Goal: Check status: Check status

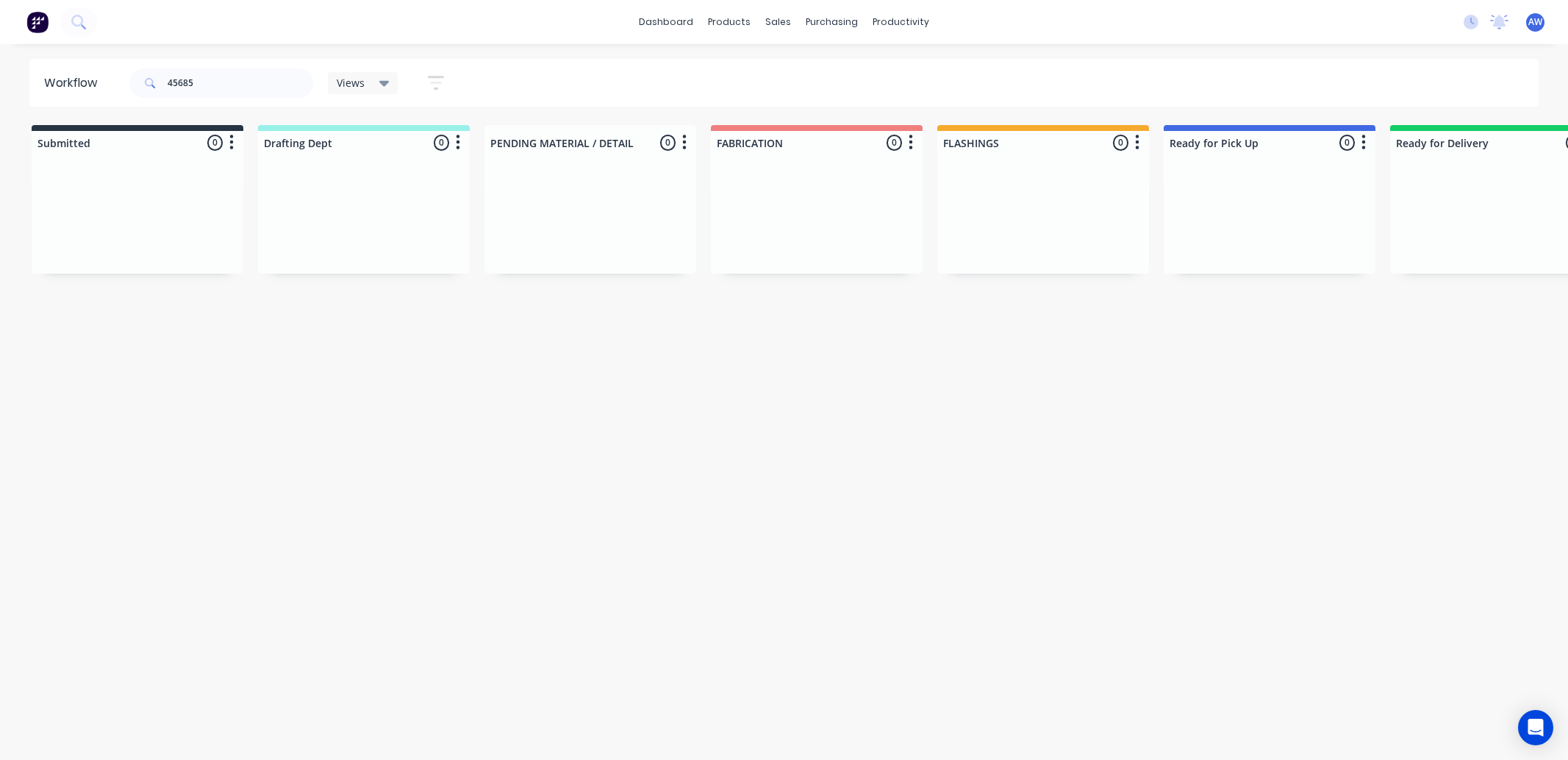
scroll to position [0, 883]
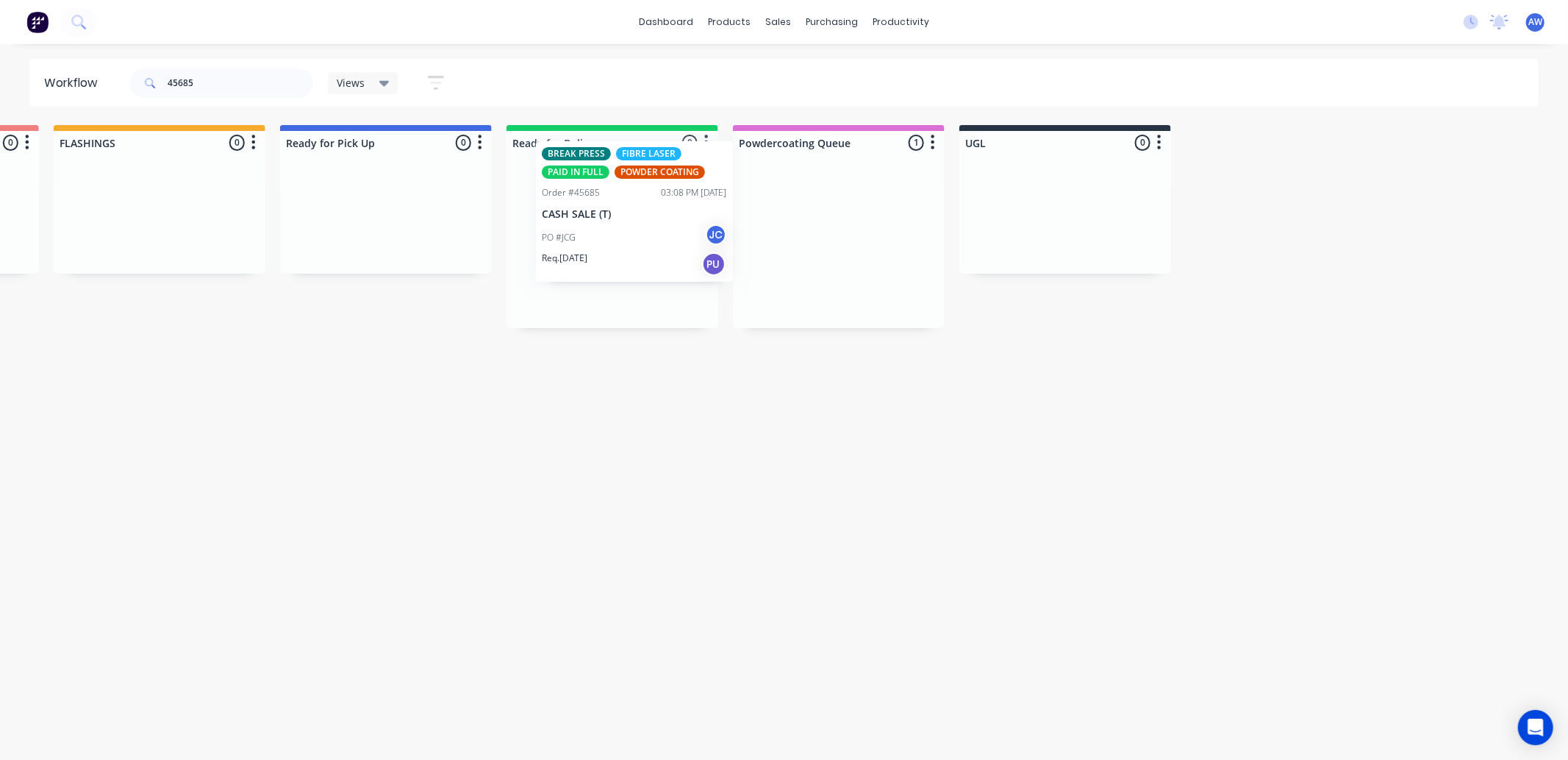
drag, startPoint x: 827, startPoint y: 274, endPoint x: 559, endPoint y: 399, distance: 295.7
click at [612, 241] on div "Submitted 0 Sort By Created date Required date Order number Customer name Most …" at bounding box center [331, 227] width 2452 height 203
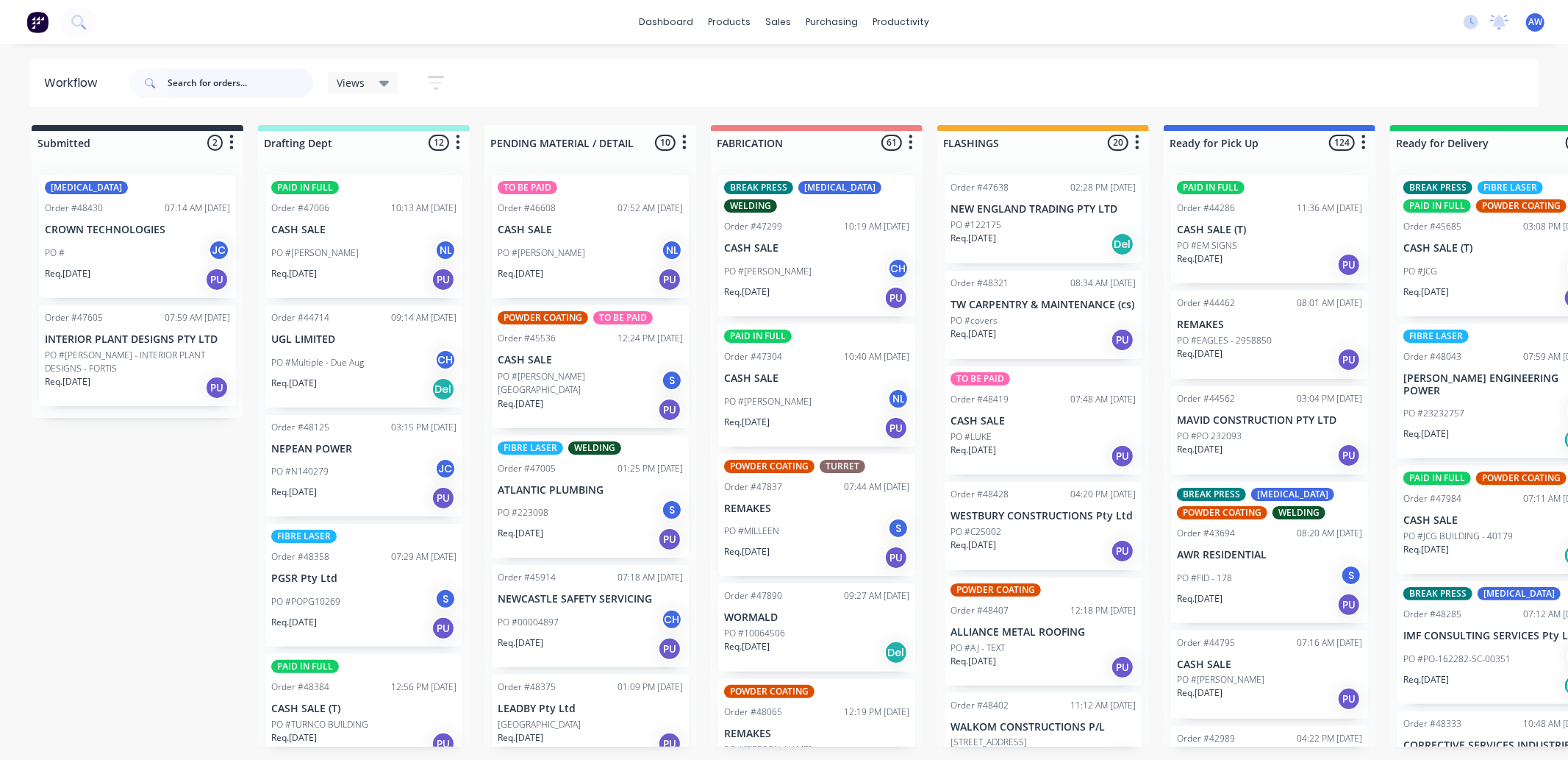
click at [215, 84] on input "text" at bounding box center [240, 83] width 145 height 30
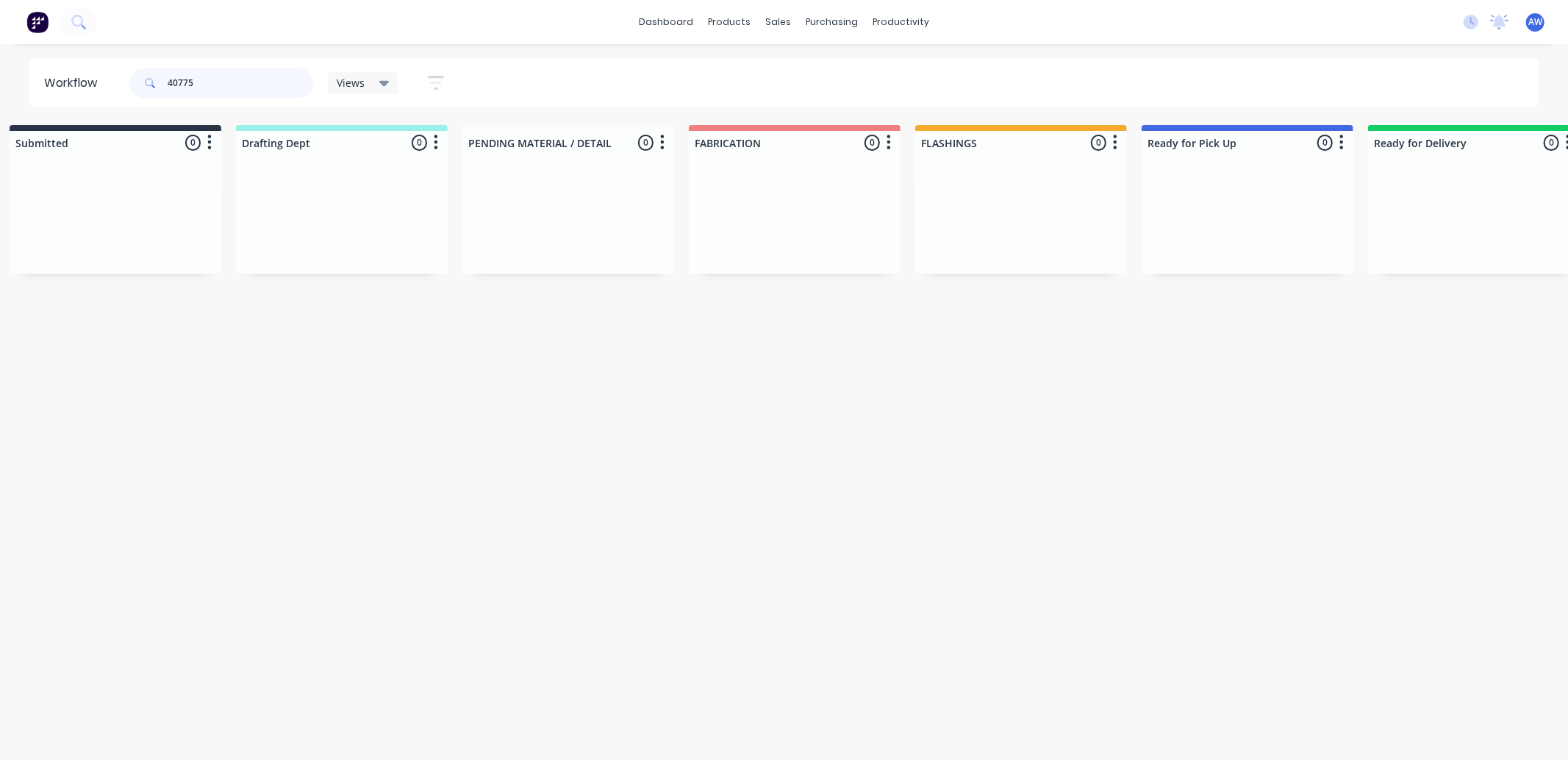
scroll to position [0, 15]
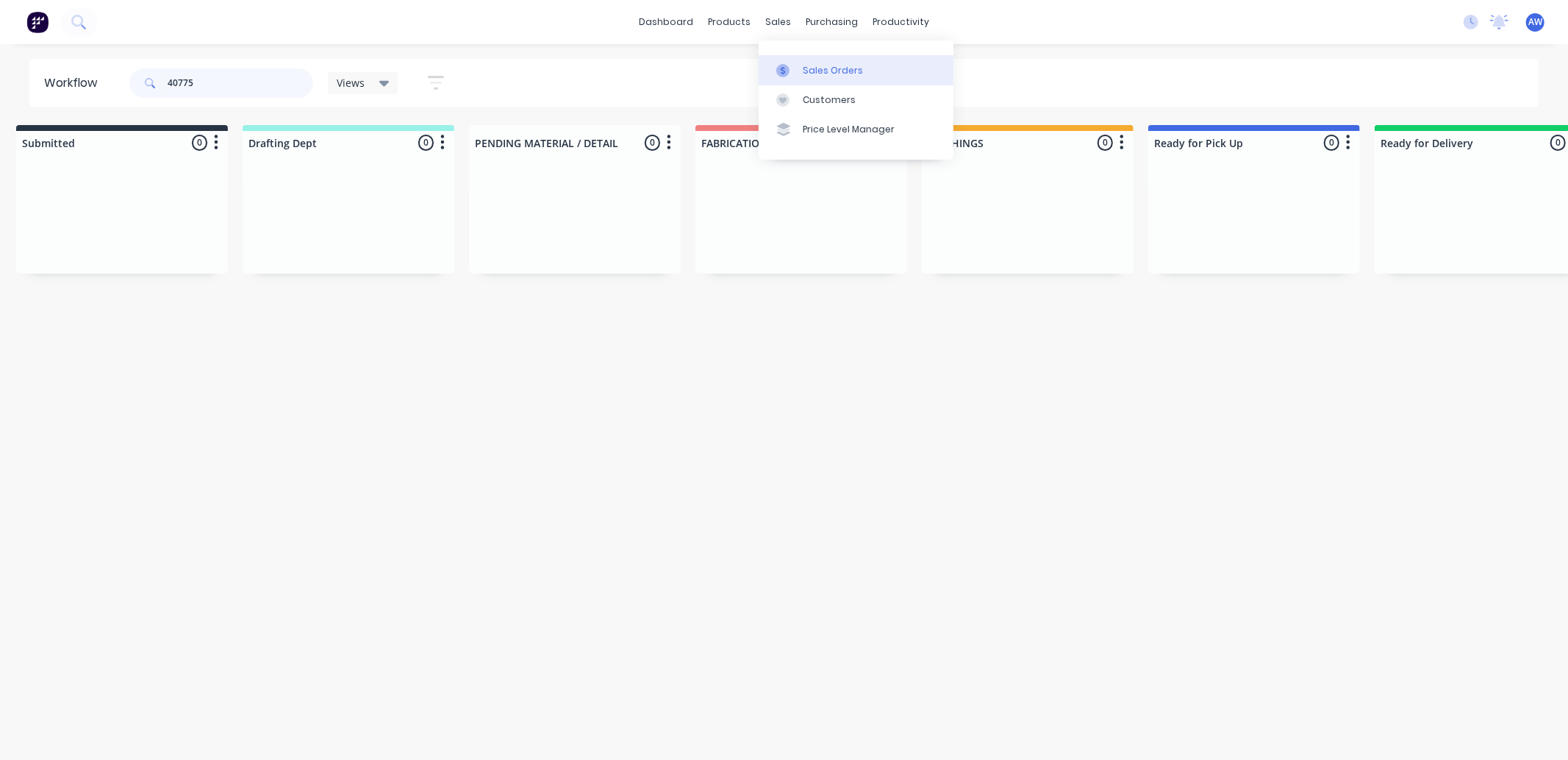
type input "40775"
click at [851, 73] on div "Sales Orders" at bounding box center [833, 70] width 61 height 14
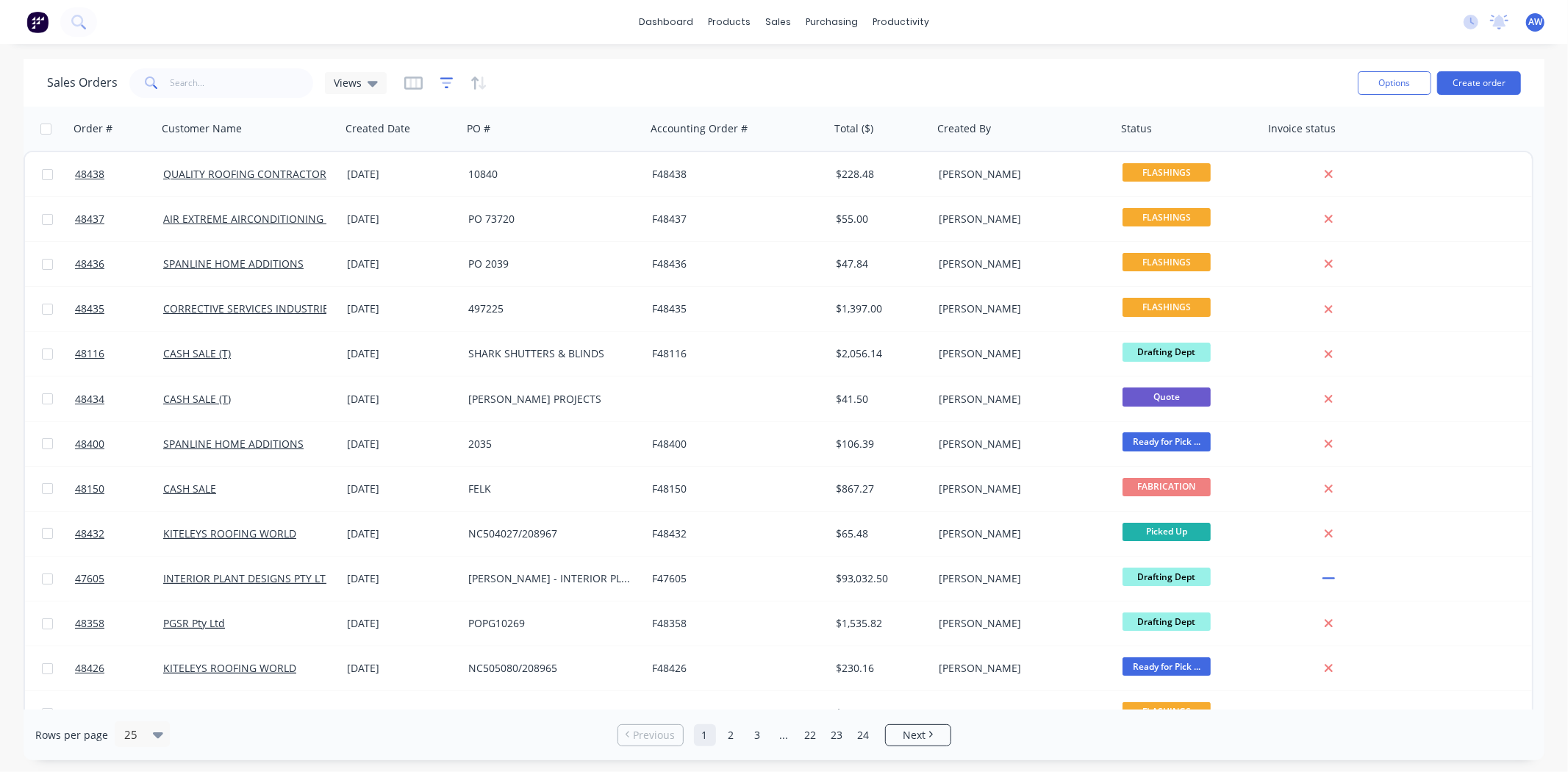
click at [444, 81] on icon "button" at bounding box center [447, 83] width 14 height 14
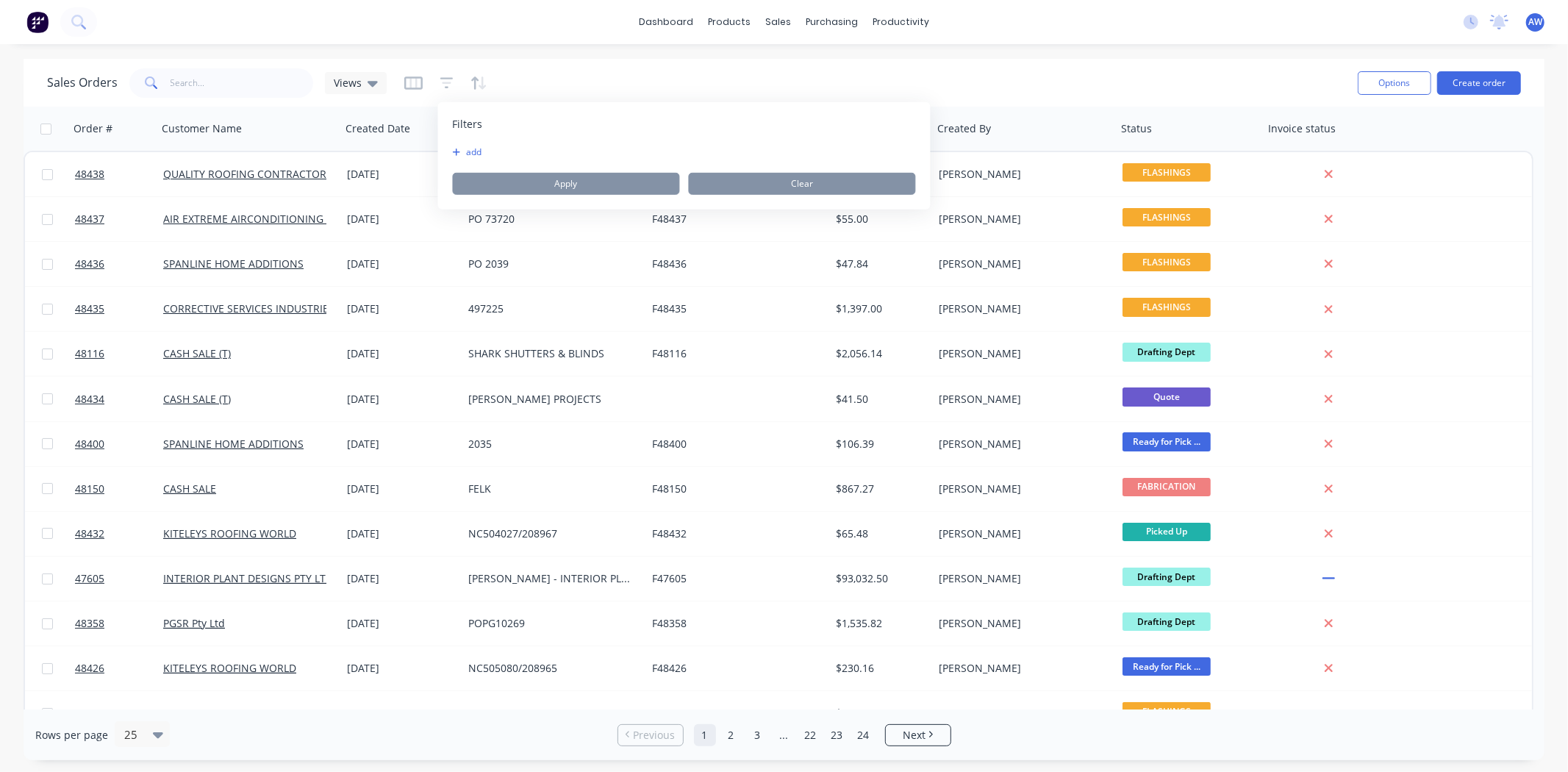
click at [462, 149] on button "add" at bounding box center [472, 152] width 37 height 12
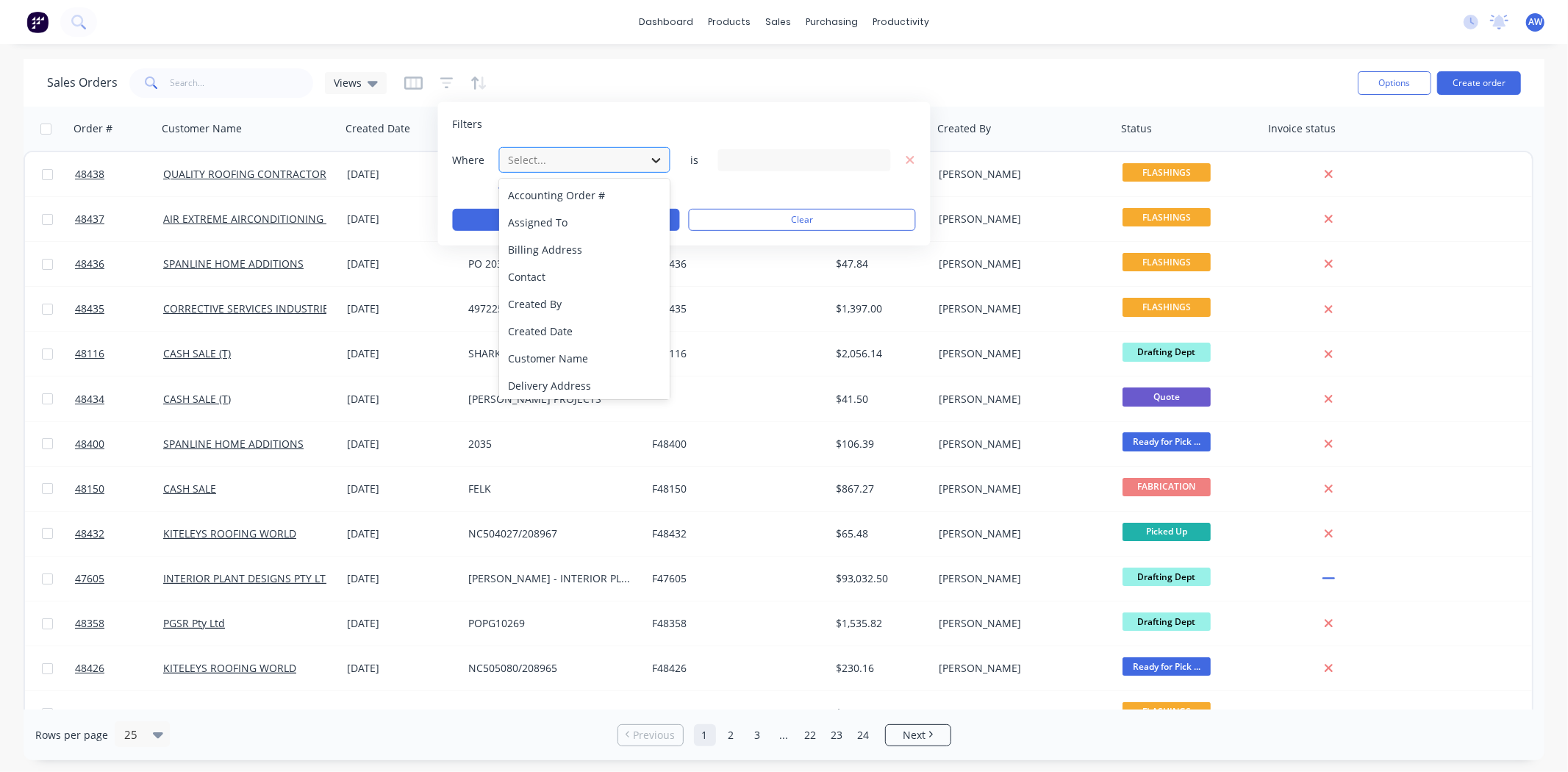
click at [658, 156] on icon at bounding box center [657, 160] width 14 height 14
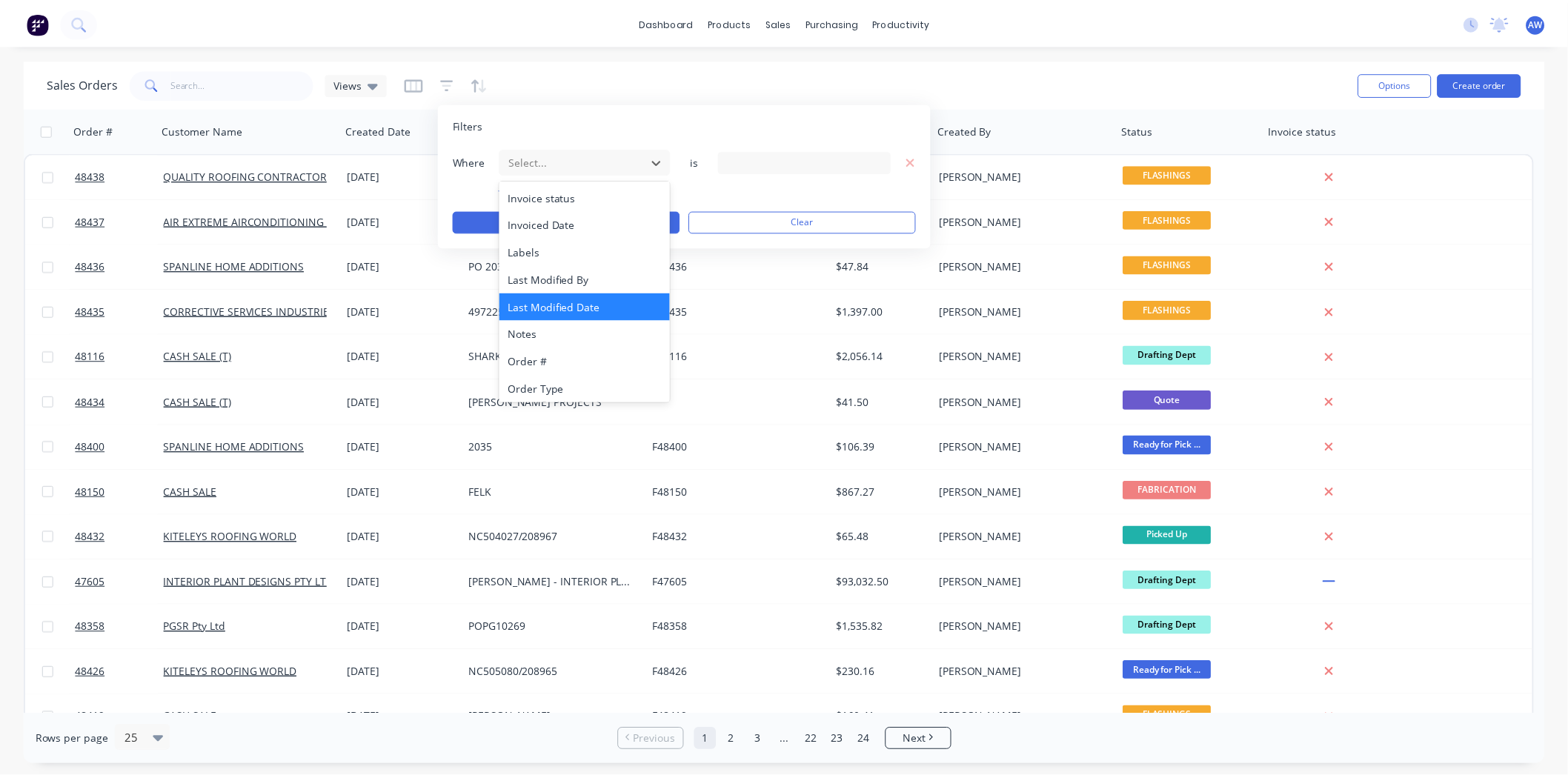
scroll to position [359, 0]
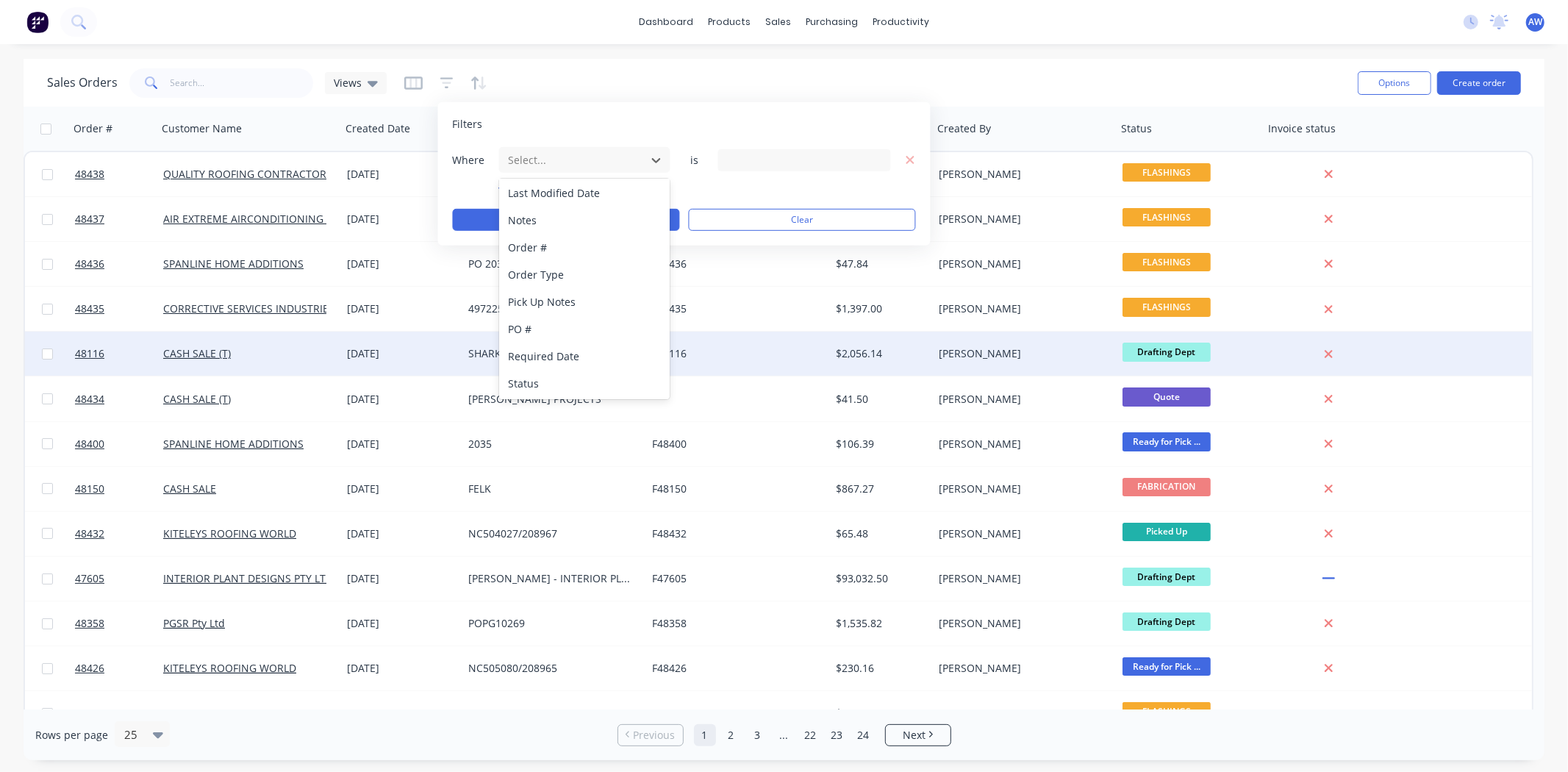
click at [567, 374] on div "Status" at bounding box center [585, 383] width 172 height 27
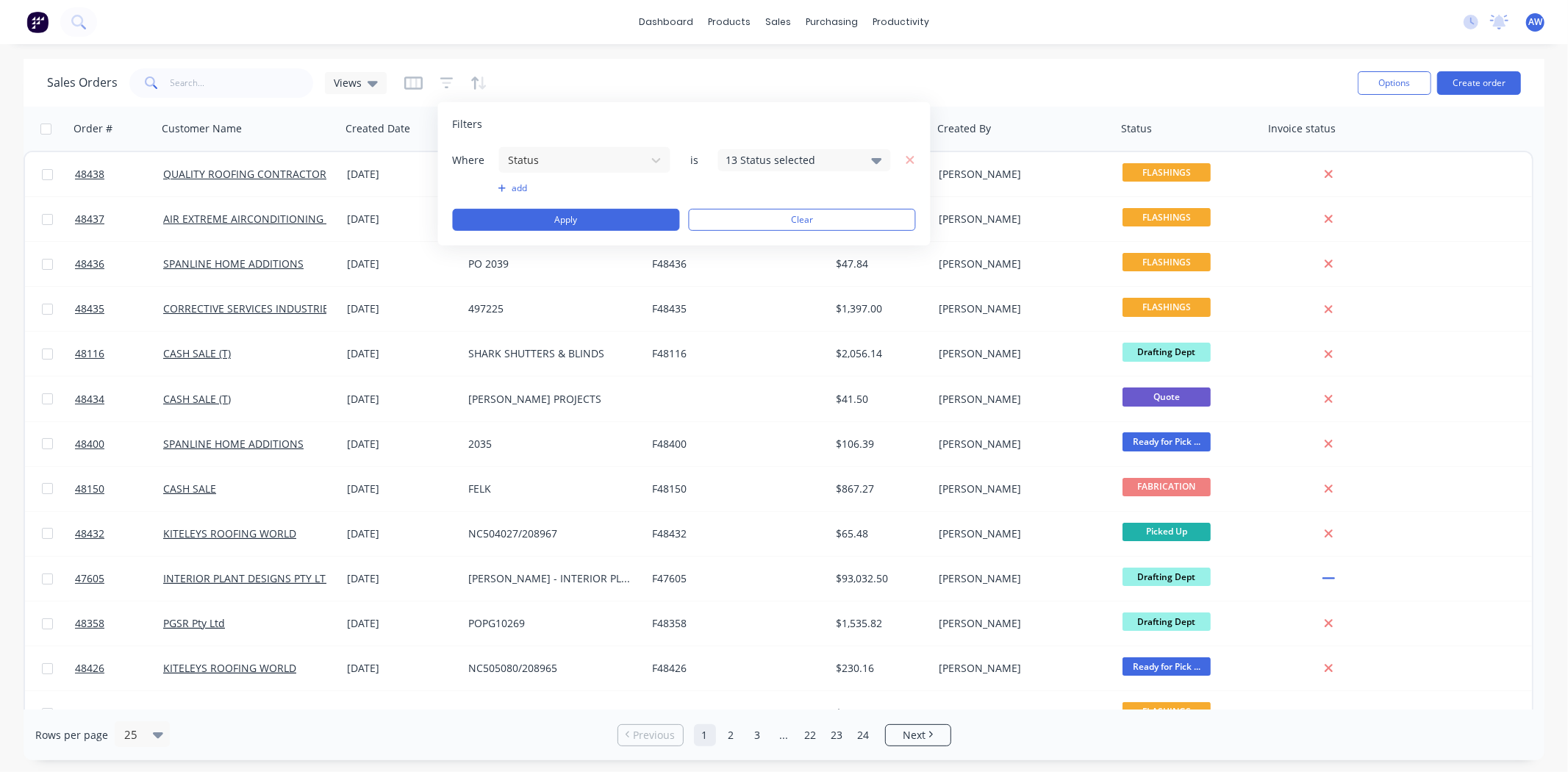
click at [876, 160] on icon at bounding box center [877, 160] width 10 height 6
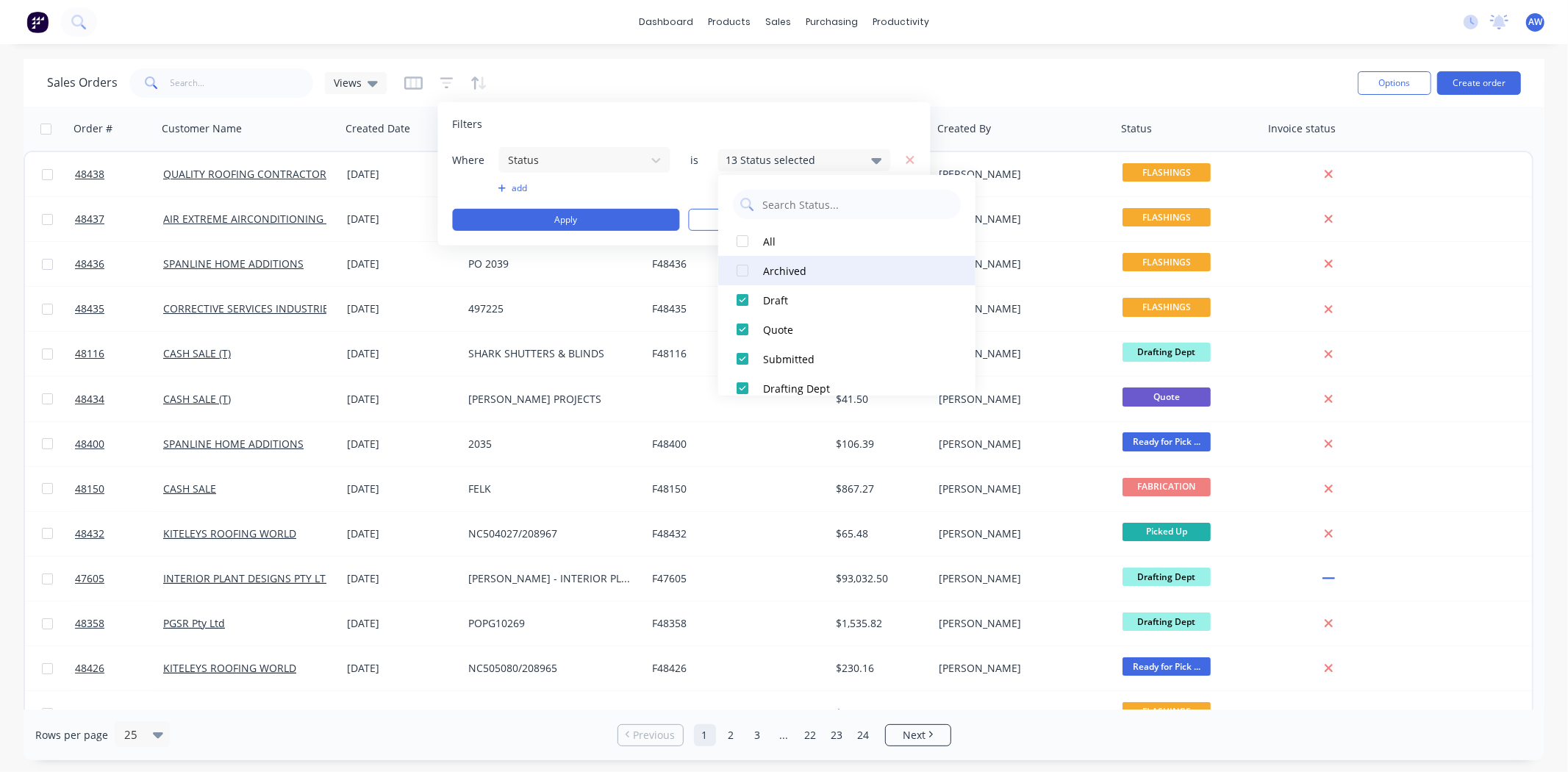
click at [787, 267] on div "Archived" at bounding box center [851, 270] width 176 height 15
click at [263, 82] on input "text" at bounding box center [243, 83] width 144 height 30
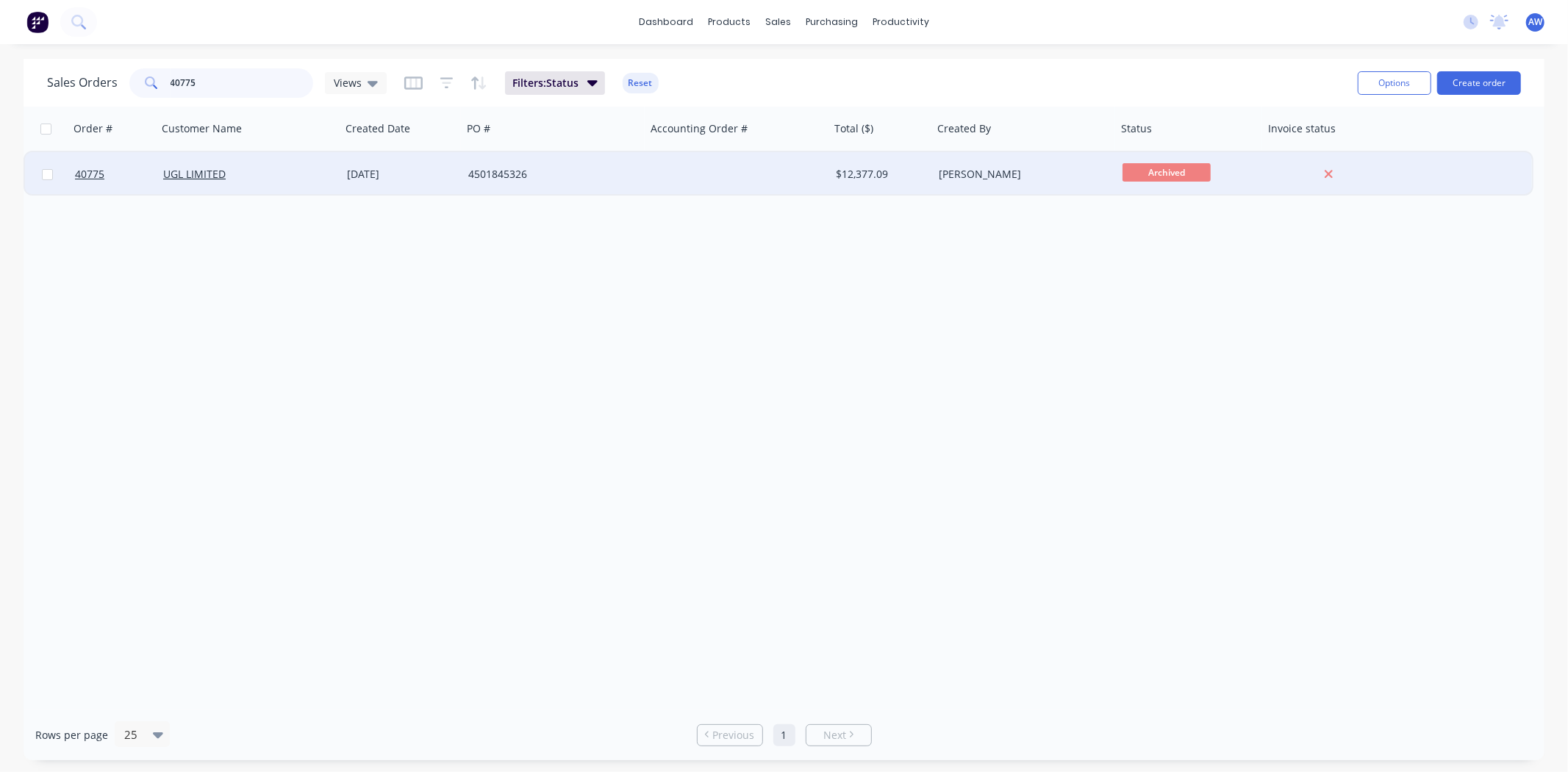
type input "40775"
click at [513, 180] on div "4501845326" at bounding box center [550, 174] width 164 height 14
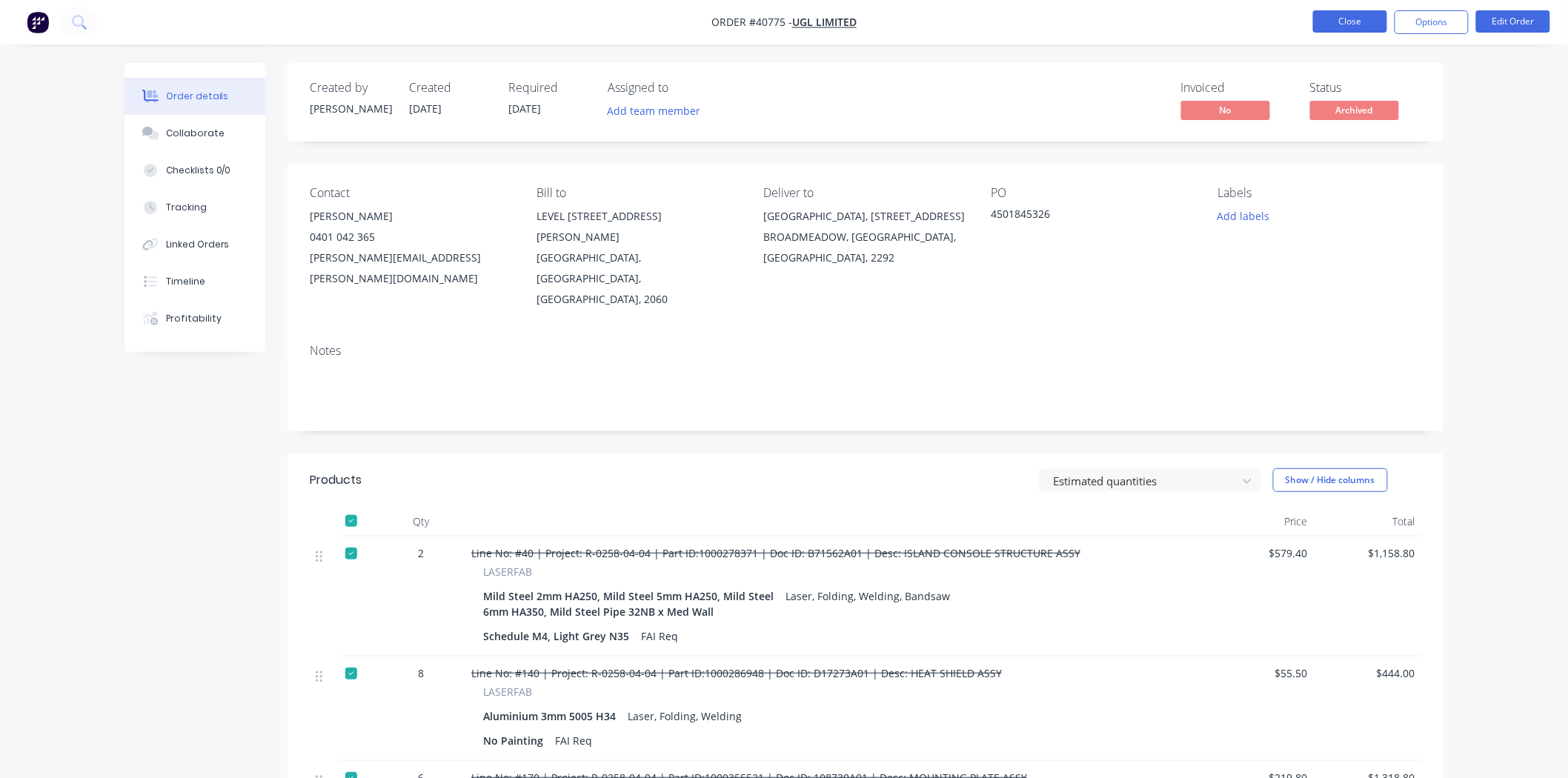
click at [1332, 16] on button "Close" at bounding box center [1350, 22] width 74 height 23
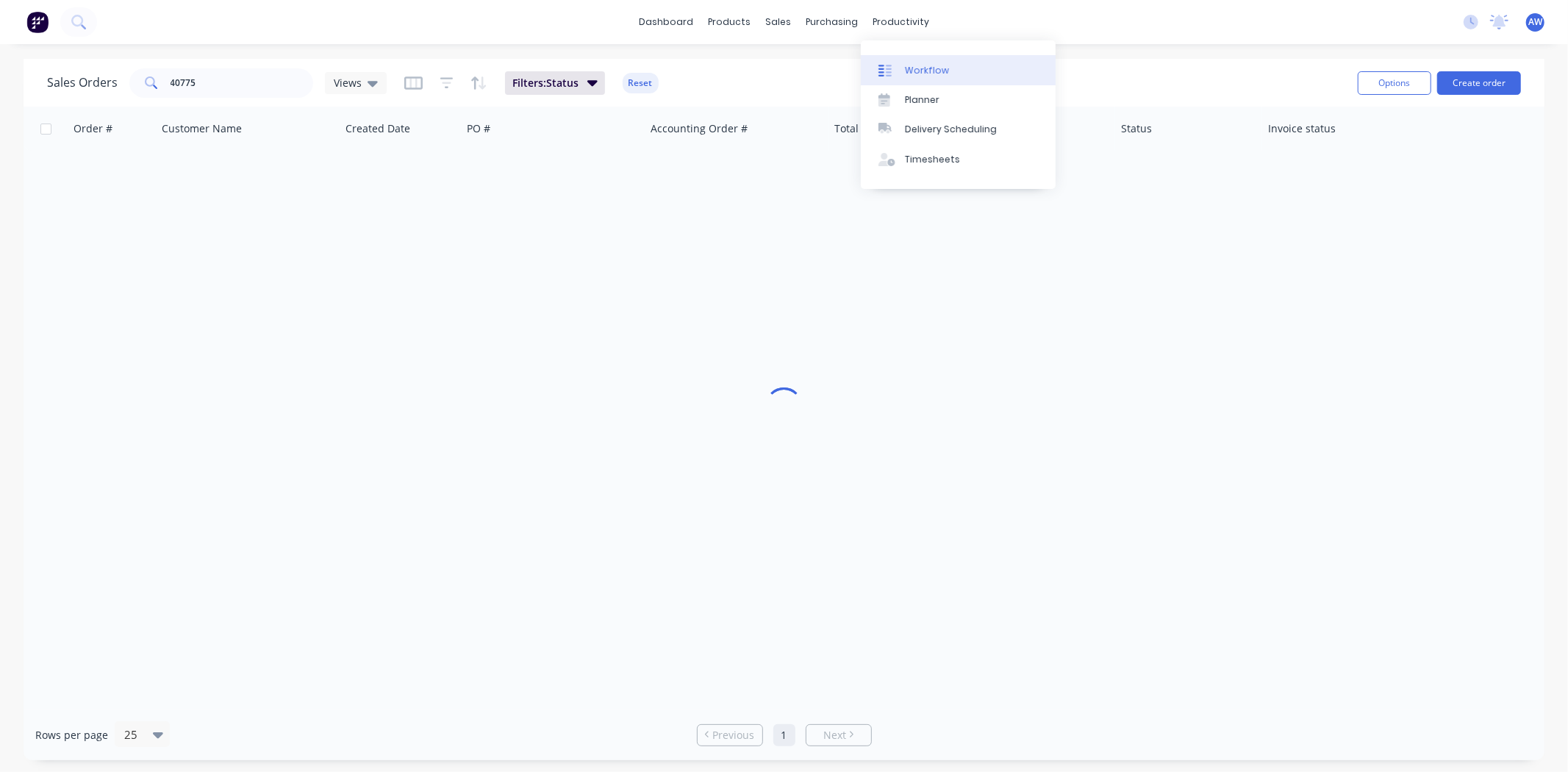
click at [915, 64] on div "Workflow" at bounding box center [926, 70] width 44 height 14
